Goal: Task Accomplishment & Management: Manage account settings

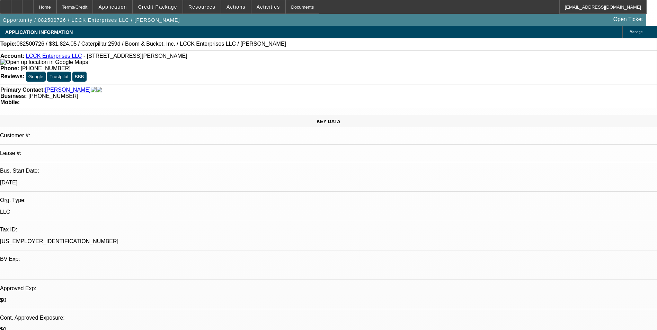
select select "0"
select select "0.1"
select select "0"
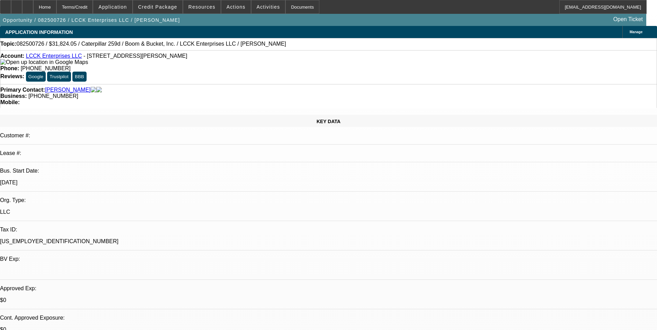
select select "0.1"
select select "0"
select select "0.1"
select select "0"
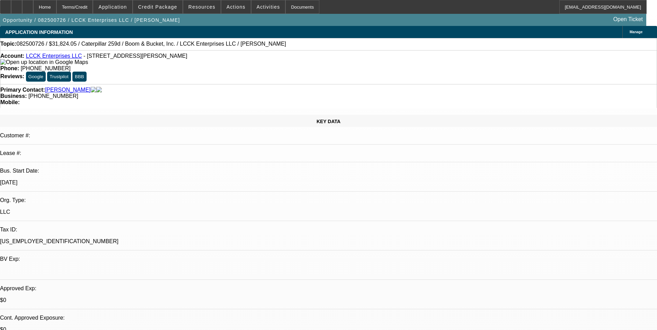
select select "0"
select select "0.1"
select select "1"
select select "4"
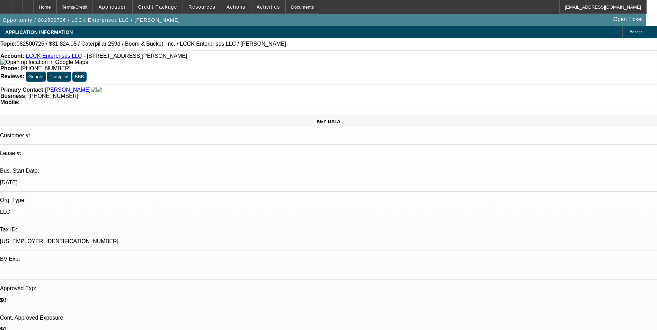
select select "1"
select select "4"
select select "1"
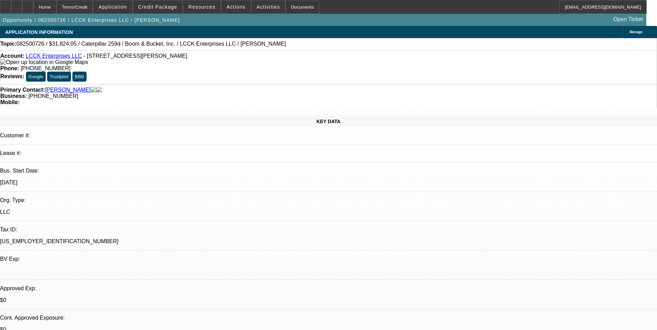
select select "4"
select select "1"
select select "4"
click at [168, 7] on span "Credit Package" at bounding box center [157, 7] width 39 height 6
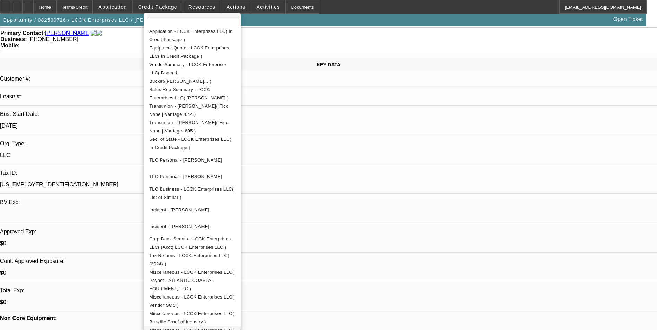
scroll to position [69, 0]
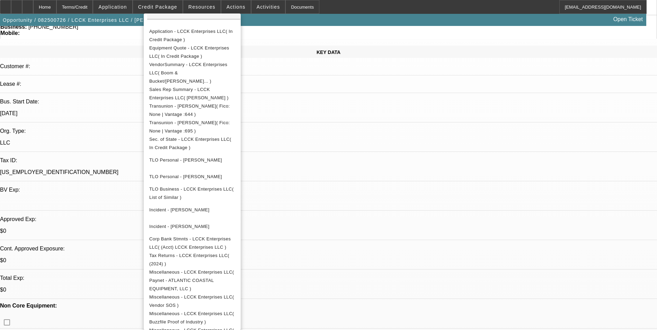
click at [391, 136] on div at bounding box center [328, 165] width 657 height 330
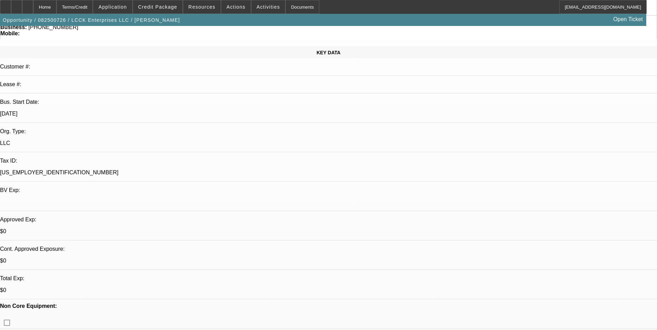
scroll to position [0, 0]
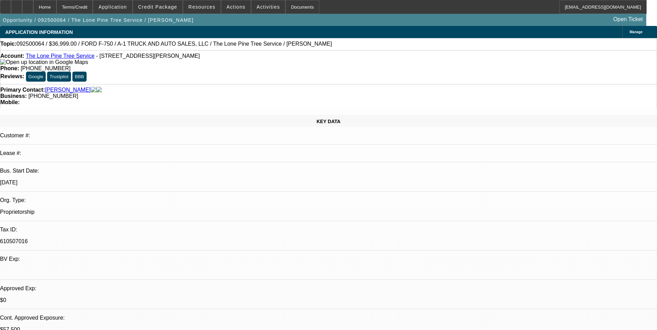
select select "0"
select select "2"
select select "0.1"
select select "0"
select select "2"
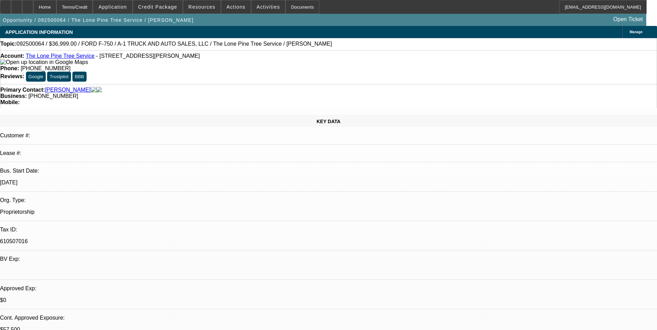
select select "0.1"
select select "0"
select select "2"
select select "0.1"
select select "0"
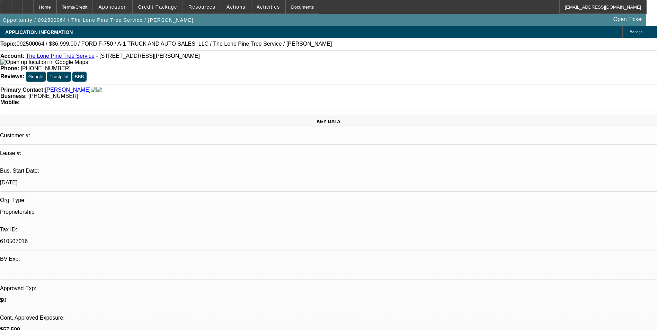
select select "2"
select select "0.1"
select select "1"
select select "2"
select select "4"
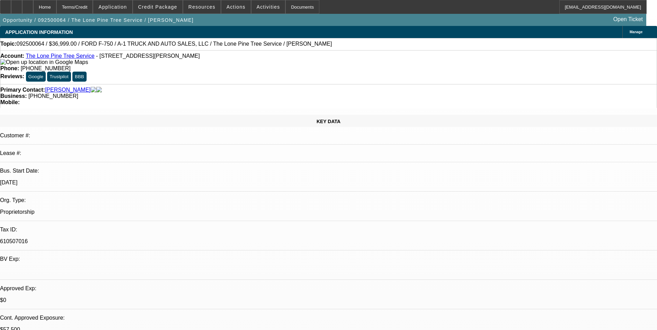
select select "1"
select select "2"
select select "4"
select select "1"
select select "2"
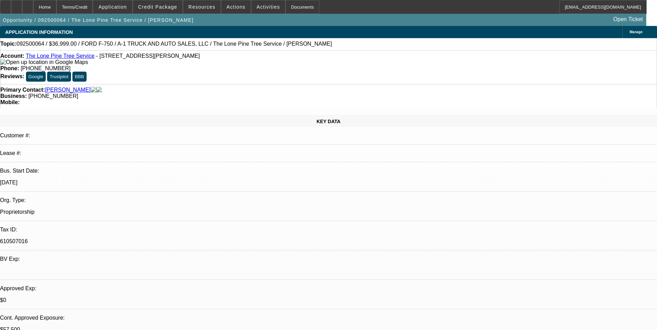
select select "4"
select select "1"
select select "2"
select select "4"
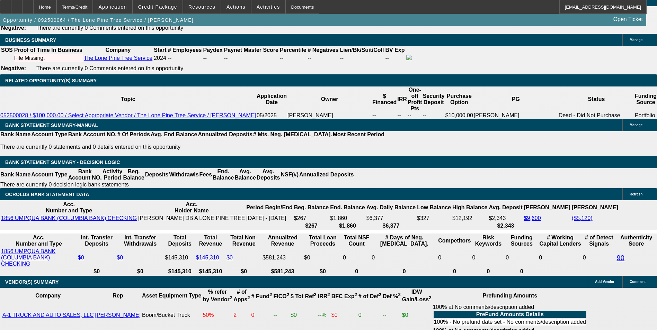
scroll to position [1078, 0]
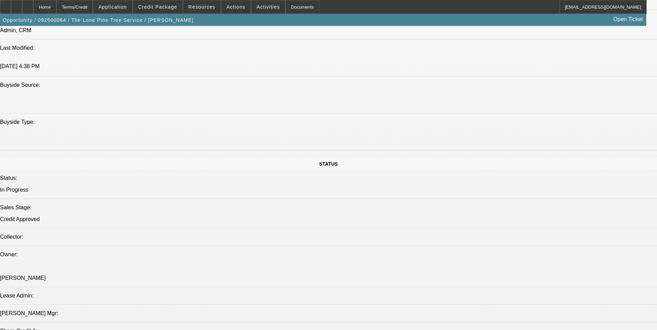
scroll to position [0, 0]
click at [159, 4] on span "Credit Package" at bounding box center [157, 7] width 39 height 6
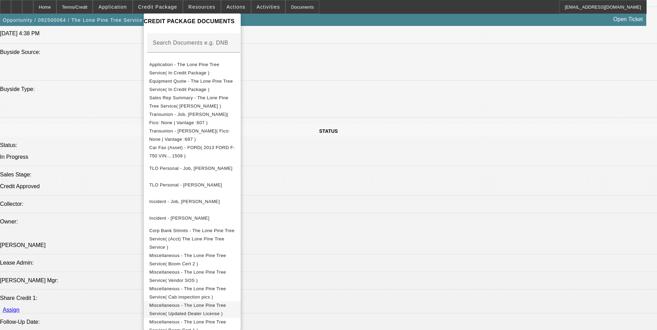
scroll to position [732, 0]
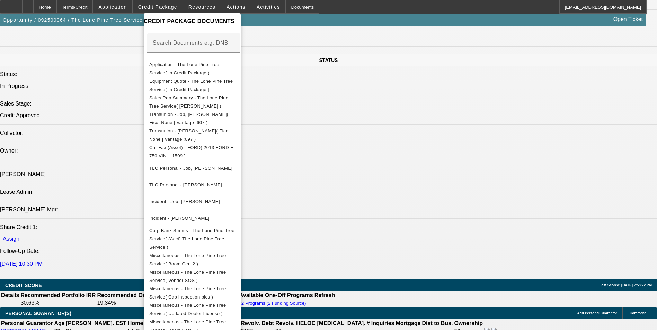
click at [358, 233] on div at bounding box center [328, 165] width 657 height 330
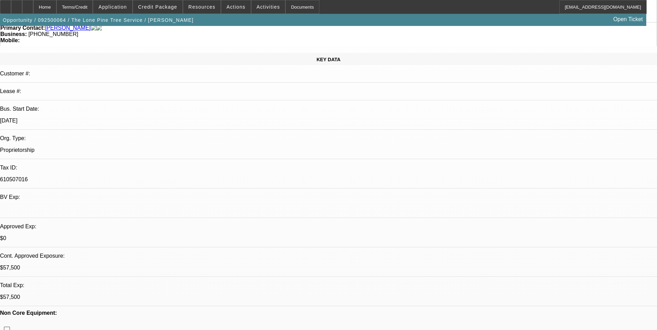
scroll to position [0, 0]
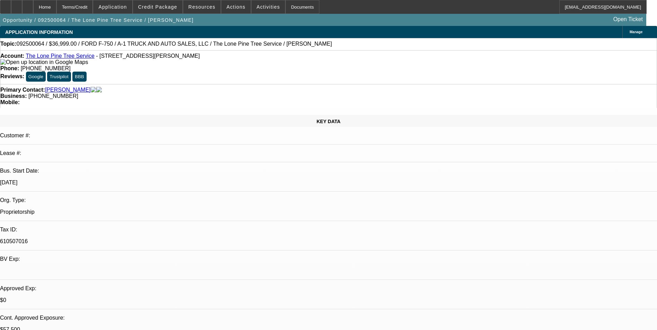
click at [433, 84] on div "Primary Contact: Arias, Joel Business: (209) 371-7873 Mobile:" at bounding box center [328, 96] width 657 height 24
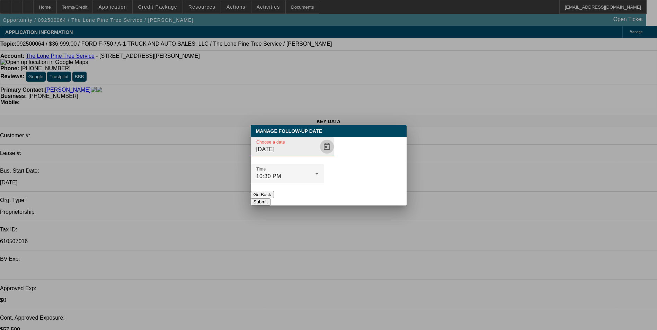
click at [319, 155] on span "Open calendar" at bounding box center [327, 147] width 17 height 17
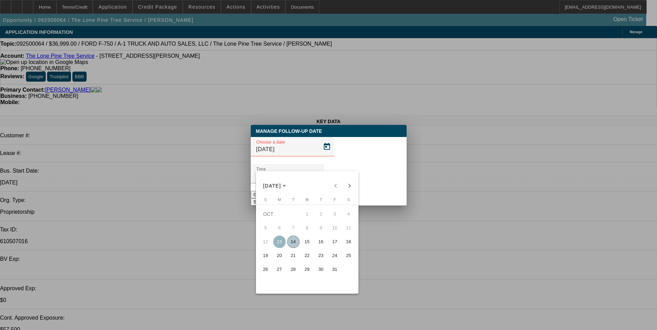
click at [310, 245] on span "15" at bounding box center [307, 242] width 12 height 12
type input "10/15/2025"
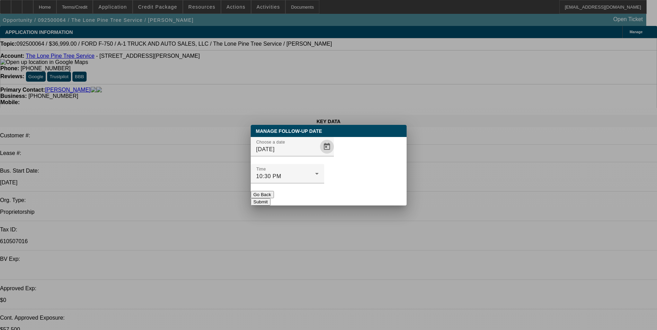
click at [270, 198] on button "Submit" at bounding box center [261, 201] width 20 height 7
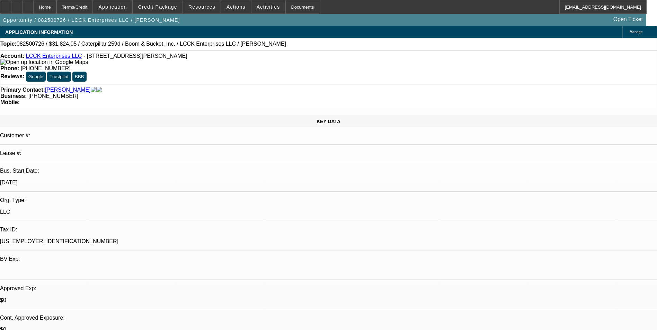
select select "0"
select select "0.1"
select select "0"
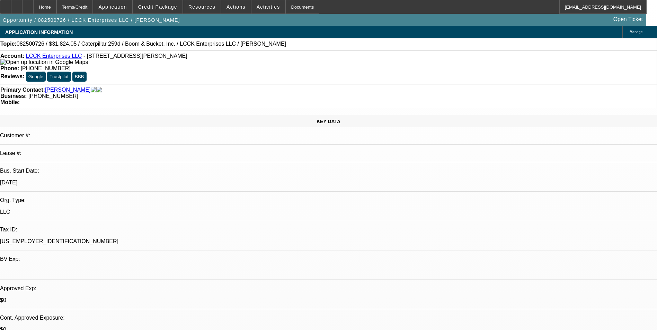
select select "0.1"
select select "0"
select select "0.1"
select select "0"
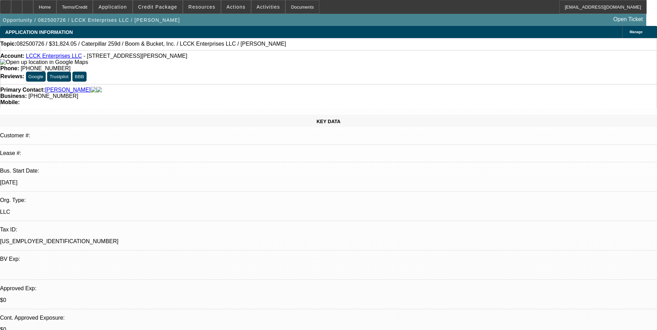
select select "0"
select select "0.1"
select select "1"
select select "4"
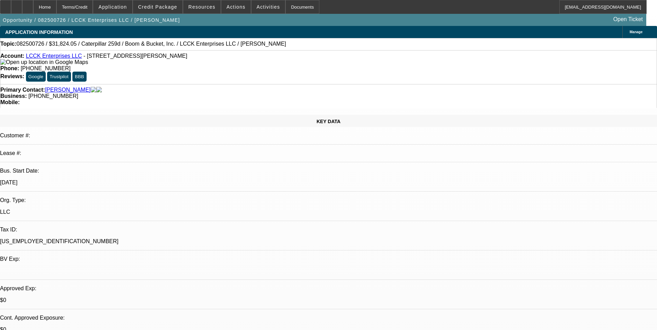
select select "1"
select select "4"
select select "1"
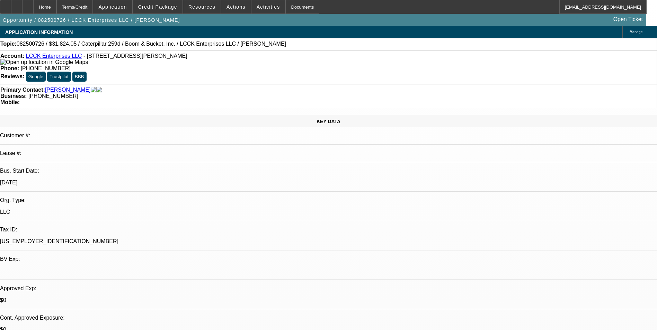
select select "4"
select select "1"
select select "4"
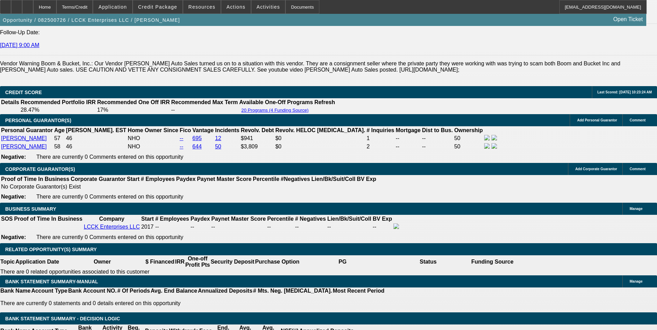
scroll to position [1039, 0]
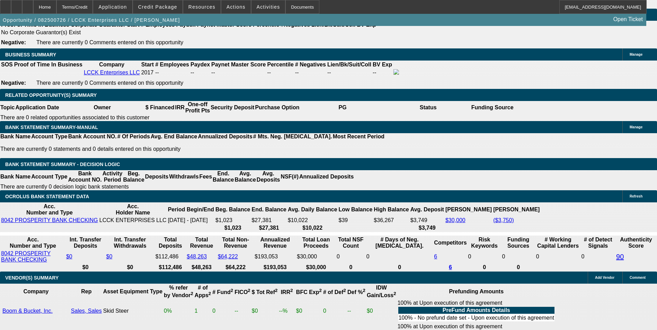
scroll to position [1147, 0]
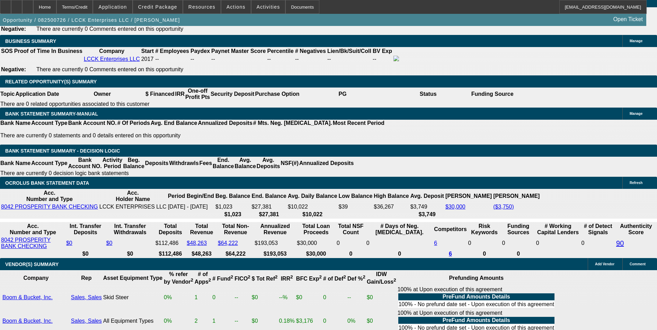
scroll to position [1143, 0]
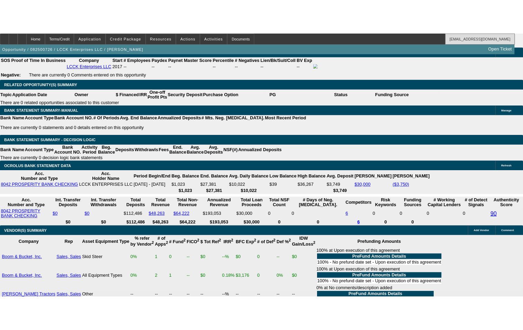
scroll to position [1241, 0]
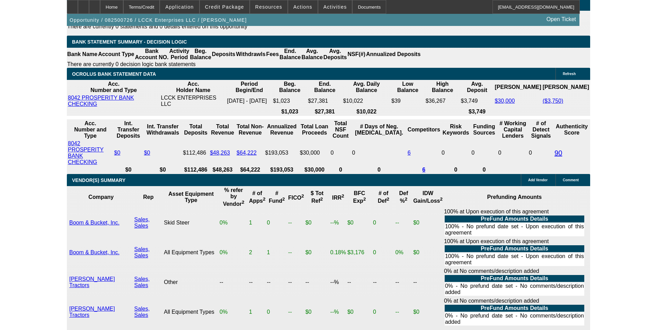
scroll to position [1143, 0]
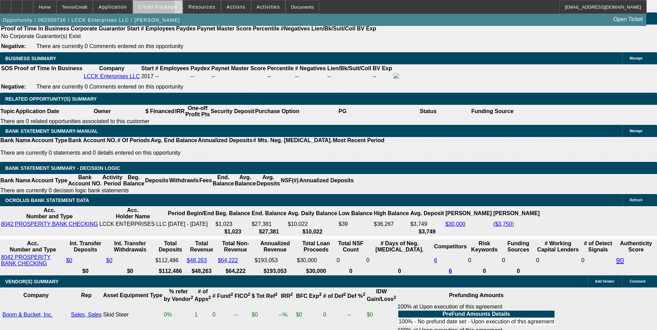
click at [163, 8] on span "Credit Package" at bounding box center [157, 7] width 39 height 6
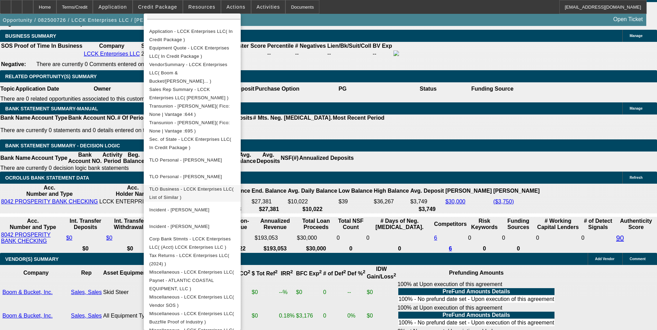
scroll to position [1143, 0]
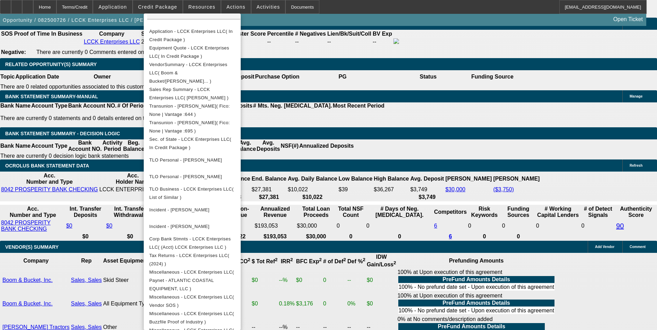
click at [487, 147] on div at bounding box center [328, 165] width 657 height 330
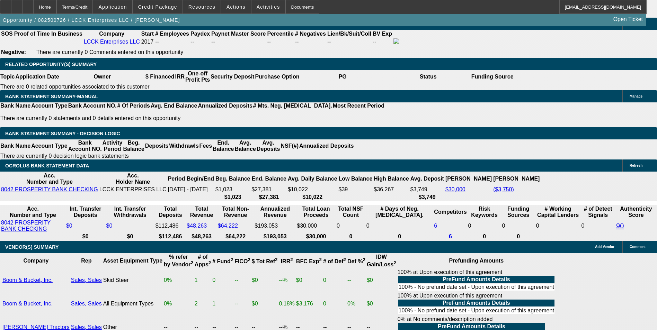
scroll to position [0, 0]
click at [163, 7] on span "Credit Package" at bounding box center [157, 7] width 39 height 6
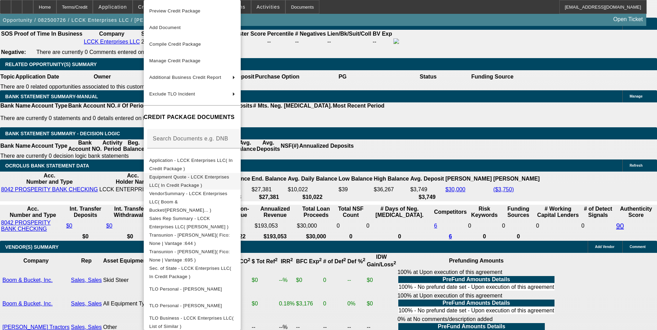
click at [197, 178] on span "Equipment Quote - LCCK Enterprises LLC( In Credit Package )" at bounding box center [189, 182] width 80 height 14
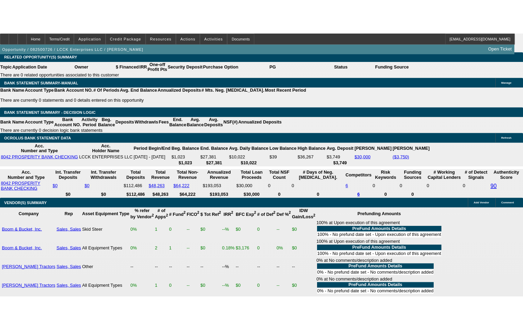
scroll to position [1276, 0]
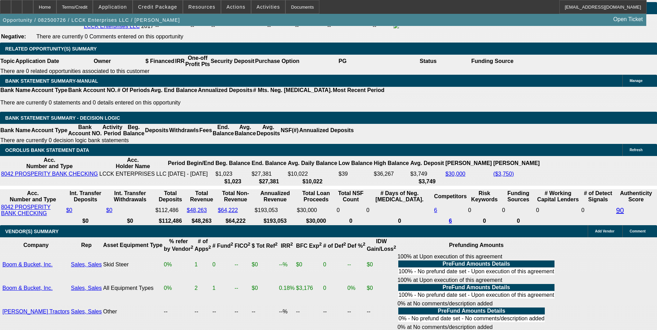
scroll to position [1108, 0]
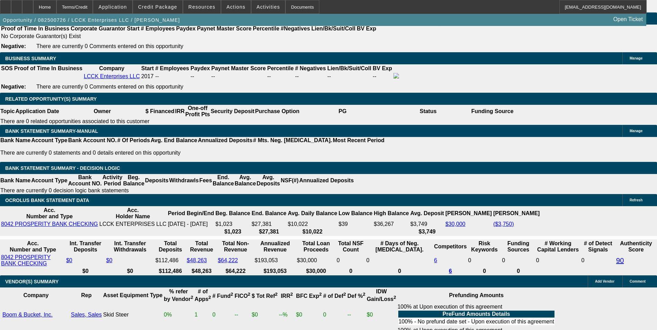
scroll to position [208, 0]
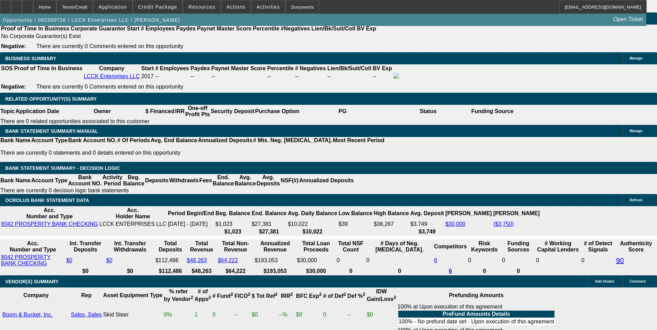
scroll to position [0, 0]
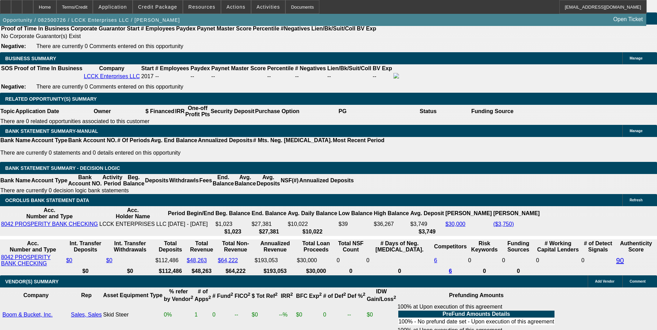
scroll to position [35, 0]
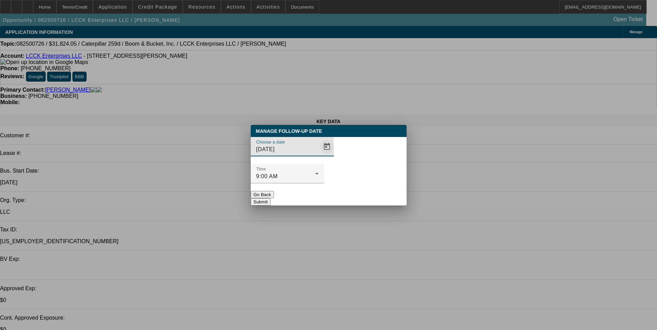
click at [319, 155] on span "Open calendar" at bounding box center [327, 147] width 17 height 17
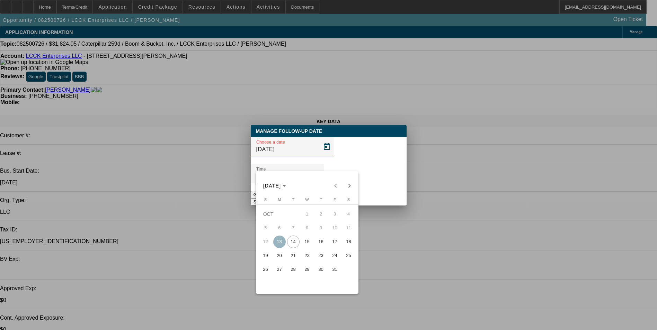
click at [304, 247] on span "15" at bounding box center [307, 242] width 12 height 12
type input "10/15/2025"
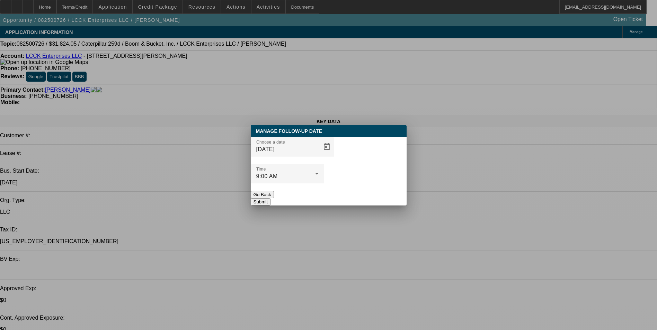
click at [270, 198] on button "Submit" at bounding box center [261, 201] width 20 height 7
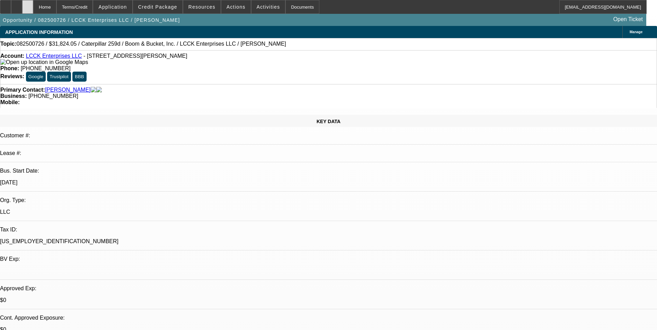
click at [28, 5] on icon at bounding box center [28, 5] width 0 height 0
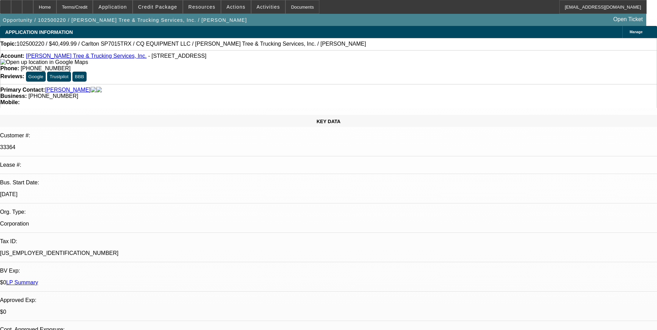
select select "0.1"
select select "0"
select select "2"
select select "0"
select select "6"
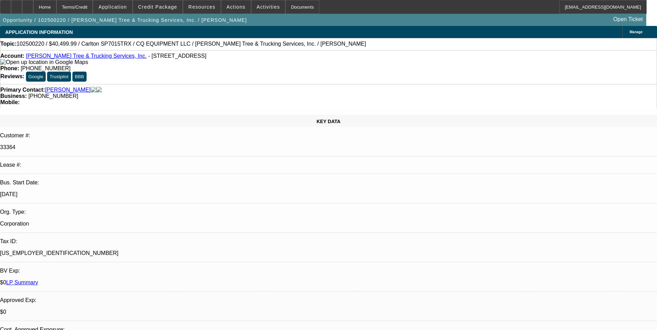
select select "0.1"
select select "0"
select select "2"
select select "0"
select select "6"
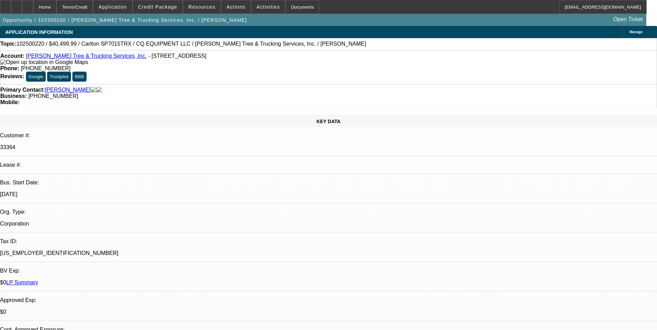
select select "0.1"
select select "0"
select select "2"
select select "0"
select select "6"
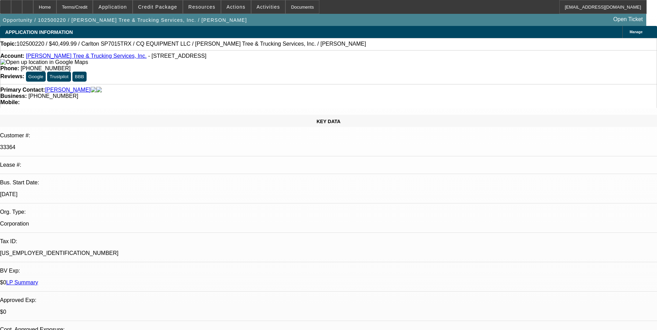
select select "0.1"
select select "0"
select select "2"
select select "0"
select select "6"
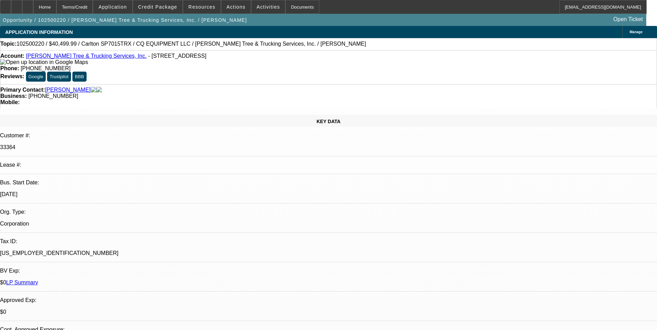
scroll to position [1074, 0]
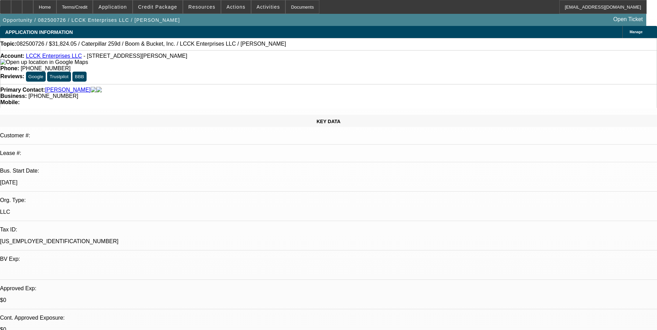
select select "0"
select select "0.1"
select select "0"
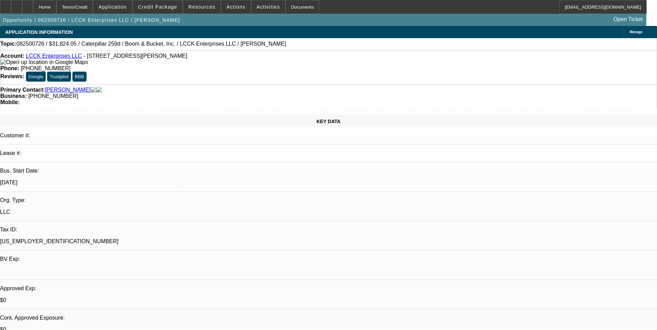
select select "0.1"
select select "0"
select select "0.1"
select select "0"
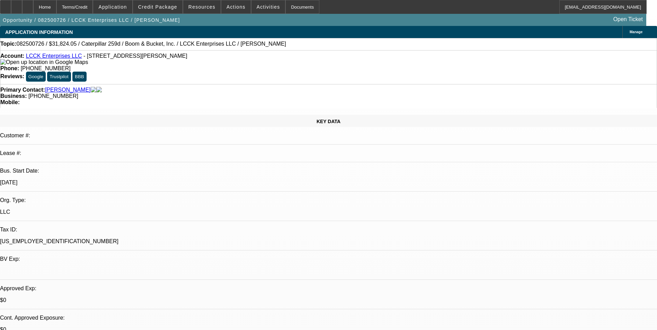
select select "0"
select select "0.1"
select select "1"
select select "4"
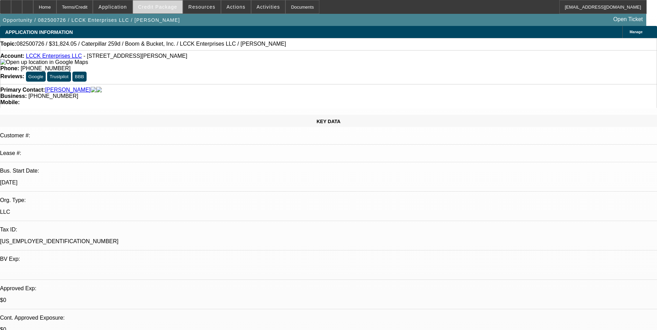
select select "1"
select select "4"
select select "1"
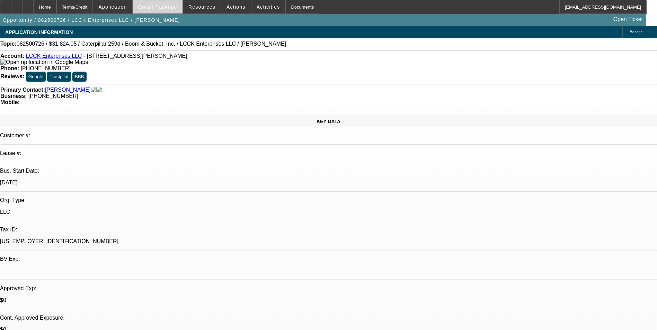
select select "4"
select select "1"
select select "4"
select select "0"
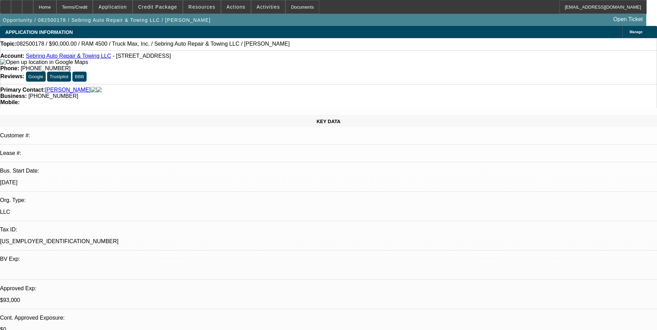
select select "2"
select select "0.1"
select select "0"
select select "0.1"
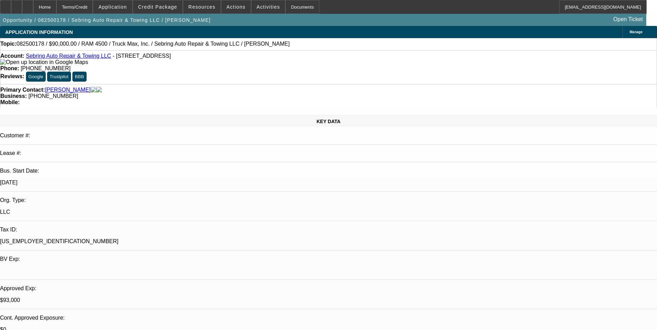
select select "0"
select select "2"
select select "0"
select select "0.1"
select select "0"
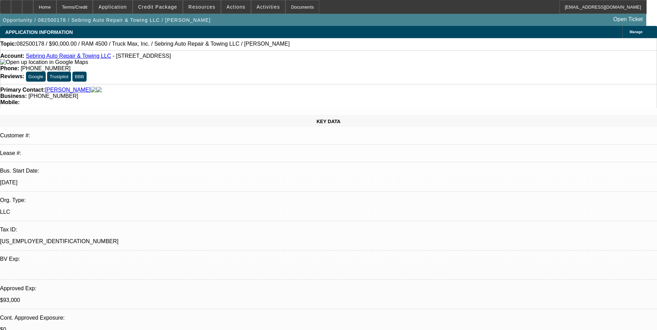
select select "1"
select select "2"
select select "4"
select select "1"
select select "2"
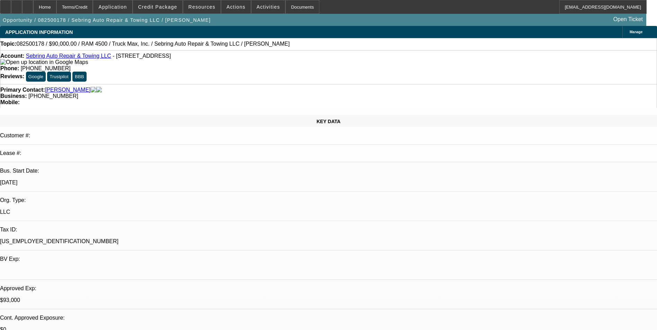
select select "4"
select select "1"
select select "2"
select select "6"
select select "1"
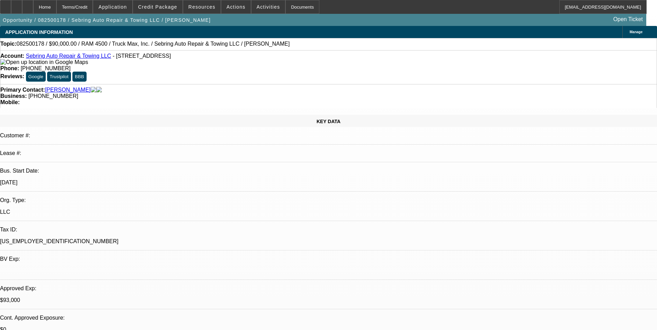
select select "2"
select select "6"
click at [433, 52] on div "Account: Sebring Auto Repair & Towing LLC - [STREET_ADDRESS] Phone: [PHONE_NUMB…" at bounding box center [328, 67] width 657 height 34
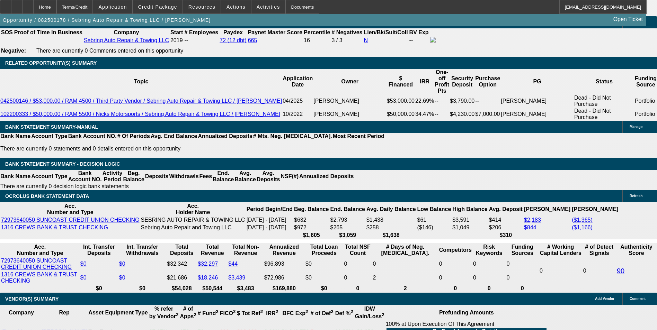
scroll to position [554, 0]
